Goal: Transaction & Acquisition: Purchase product/service

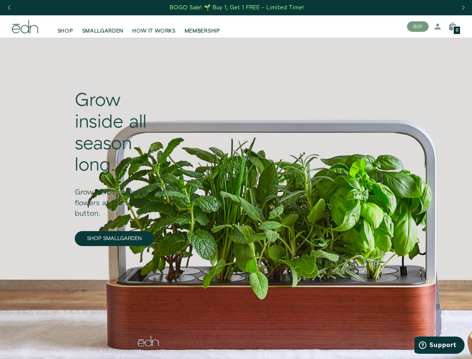
click at [463, 8] on div "Next slide" at bounding box center [463, 8] width 10 height 16
click at [9, 8] on div "Previous slide" at bounding box center [9, 8] width 10 height 16
click at [418, 27] on button "BUY" at bounding box center [418, 26] width 22 height 10
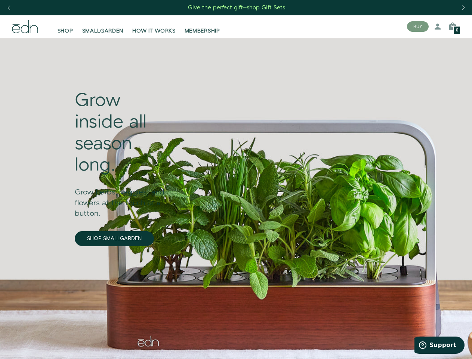
click at [437, 27] on icon at bounding box center [437, 26] width 9 height 9
click at [452, 27] on icon at bounding box center [452, 26] width 9 height 9
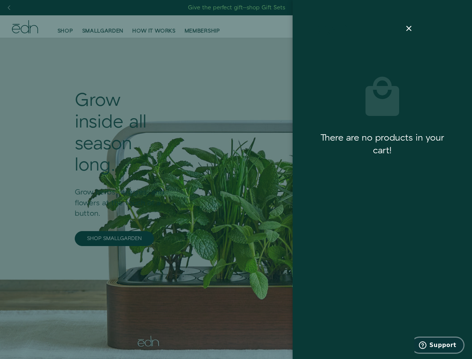
click at [439, 345] on span "Support" at bounding box center [442, 344] width 27 height 7
